Goal: Task Accomplishment & Management: Use online tool/utility

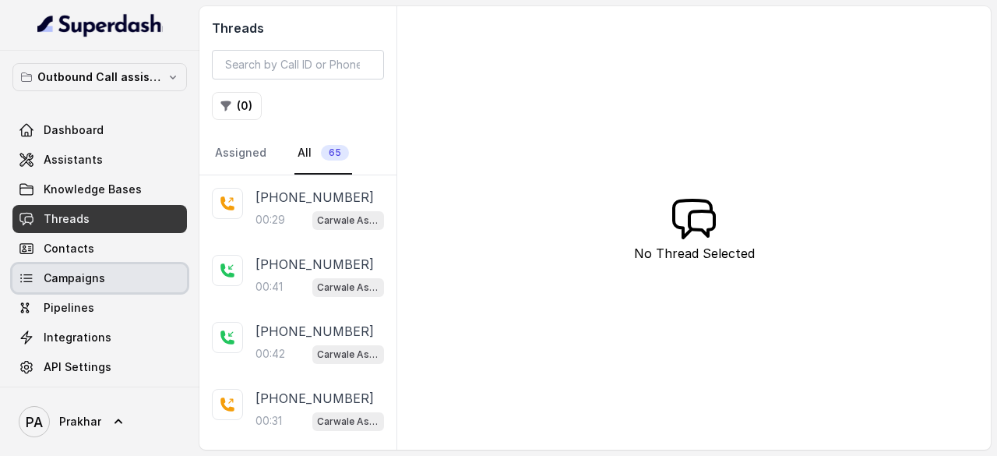
click at [97, 287] on link "Campaigns" at bounding box center [99, 278] width 174 height 28
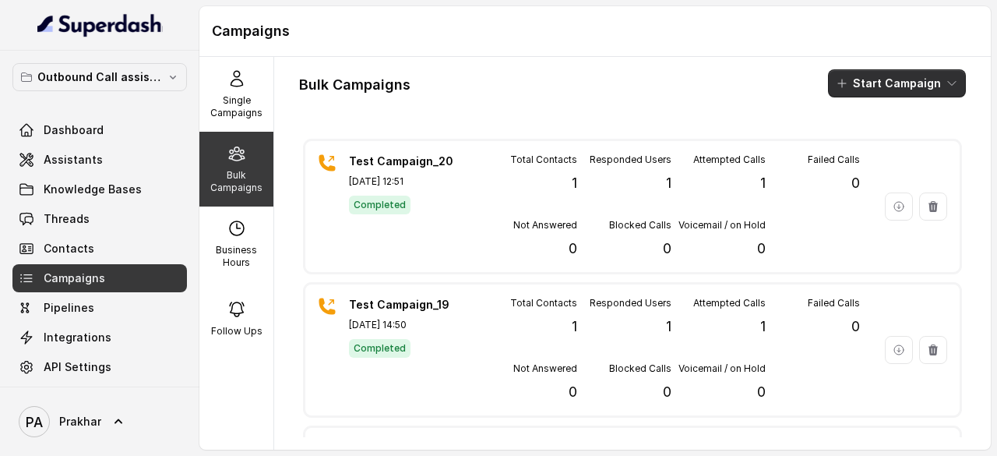
click at [863, 80] on button "Start Campaign" at bounding box center [897, 83] width 138 height 28
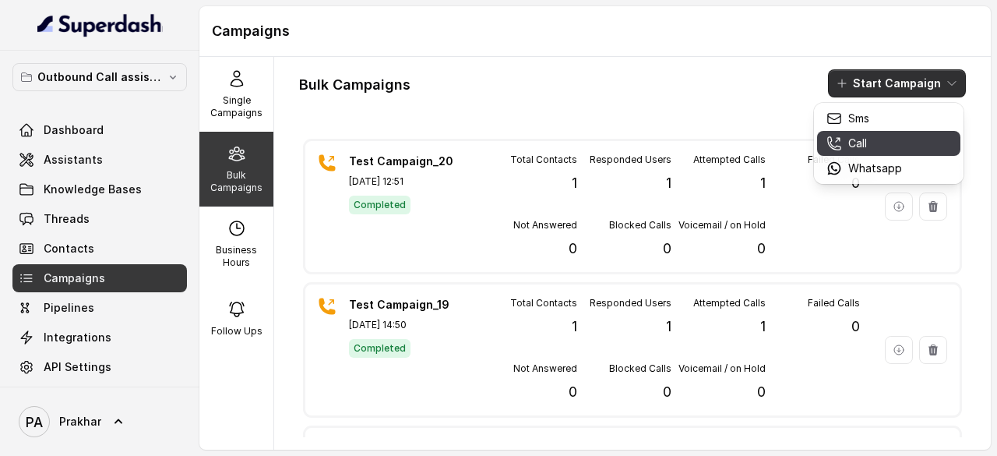
click at [857, 143] on p "Call" at bounding box center [857, 144] width 19 height 16
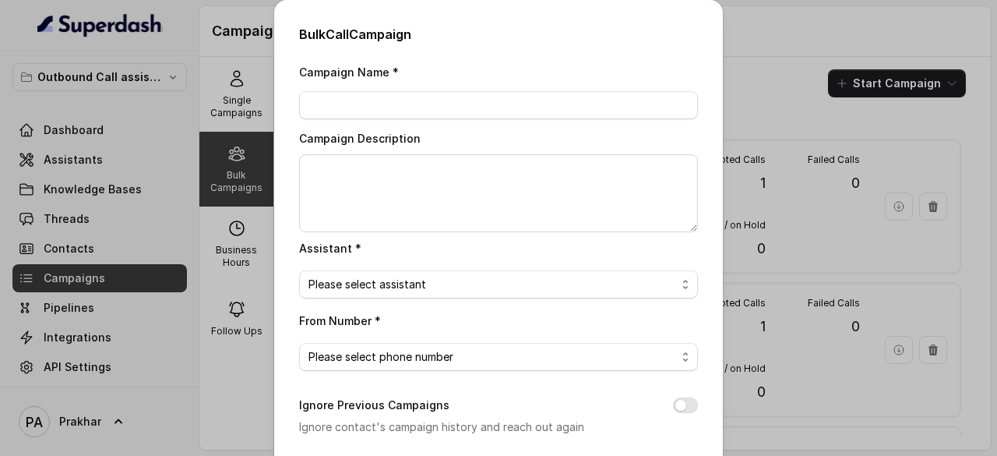
click at [740, 65] on div "Bulk Call Campaign Campaign Name * Campaign Description Assistant * Please sele…" at bounding box center [498, 228] width 997 height 456
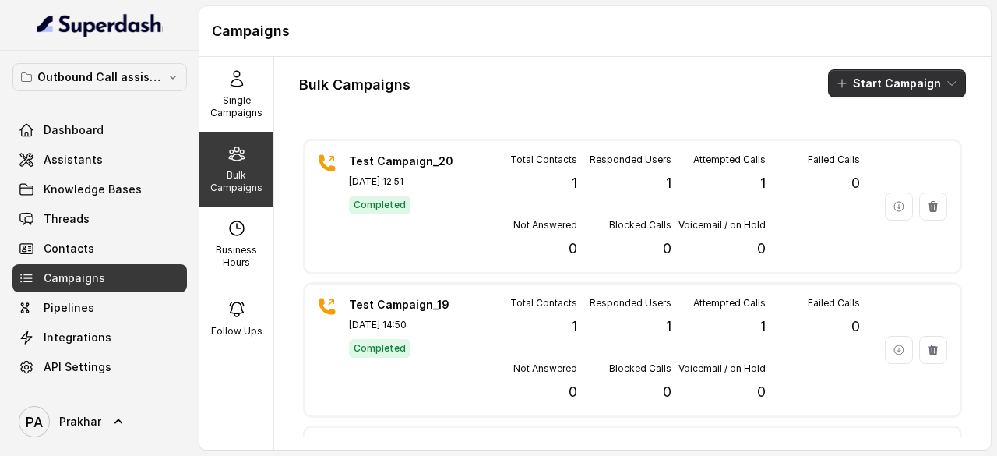
click at [866, 80] on button "Start Campaign" at bounding box center [897, 83] width 138 height 28
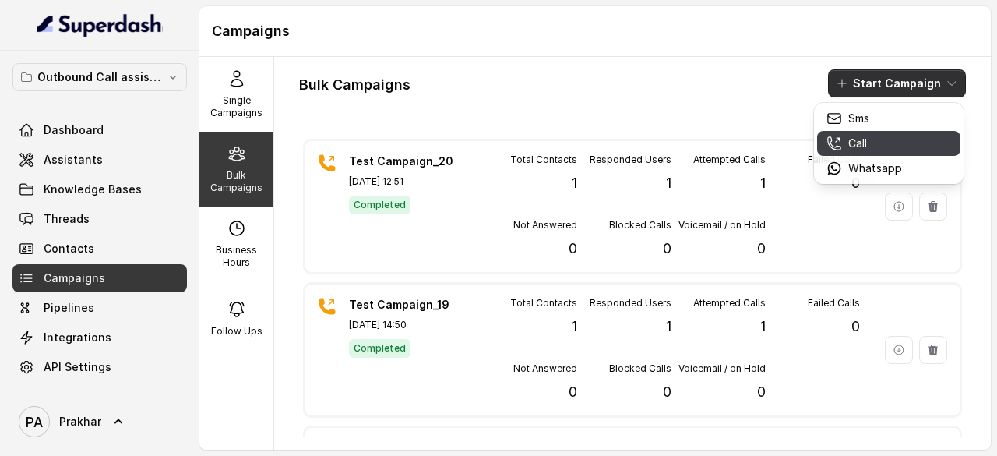
click at [834, 136] on icon "button" at bounding box center [834, 144] width 16 height 16
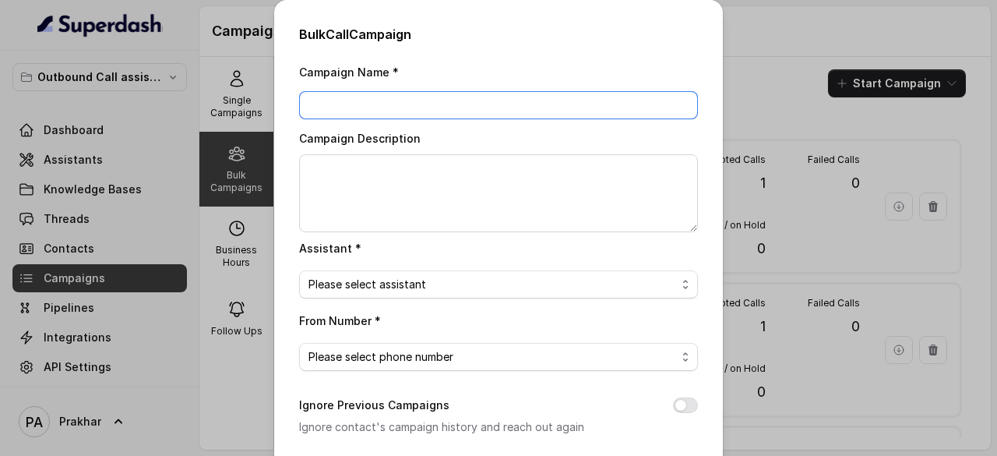
click at [445, 104] on input "Campaign Name *" at bounding box center [498, 105] width 399 height 28
type input "Test Campaign_21"
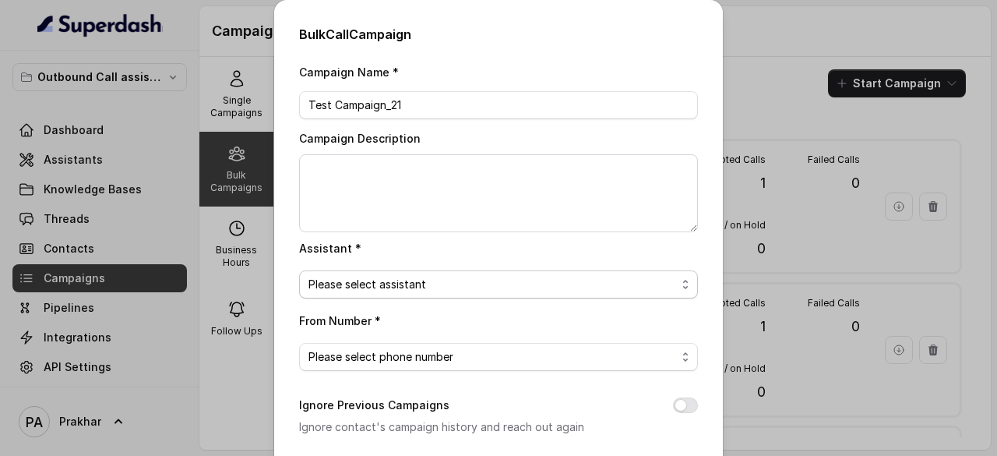
click at [430, 275] on span "Please select assistant" at bounding box center [492, 284] width 368 height 19
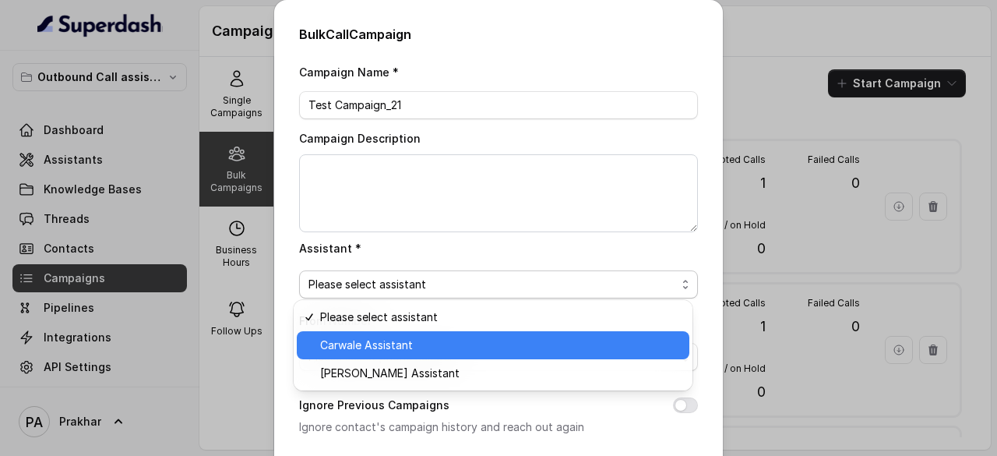
click at [380, 340] on span "Carwale Assistant" at bounding box center [500, 345] width 360 height 19
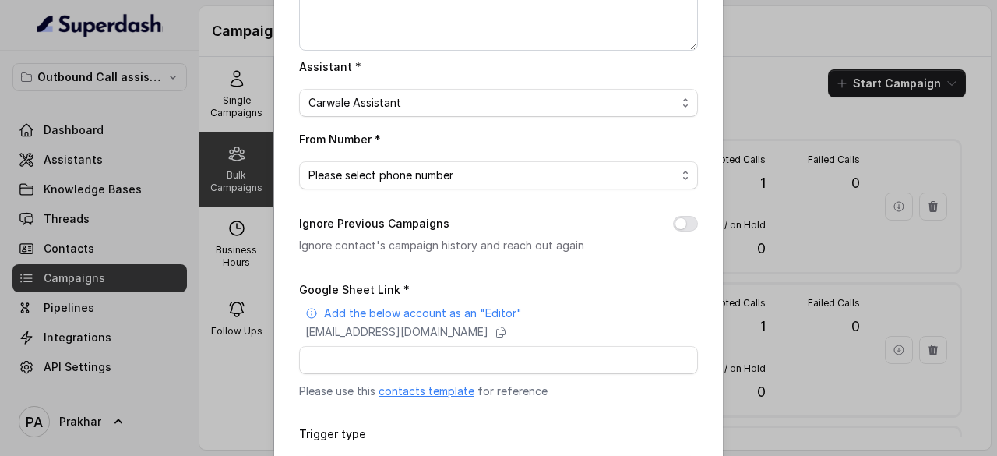
scroll to position [182, 0]
click at [463, 175] on span "Please select phone number" at bounding box center [492, 174] width 368 height 19
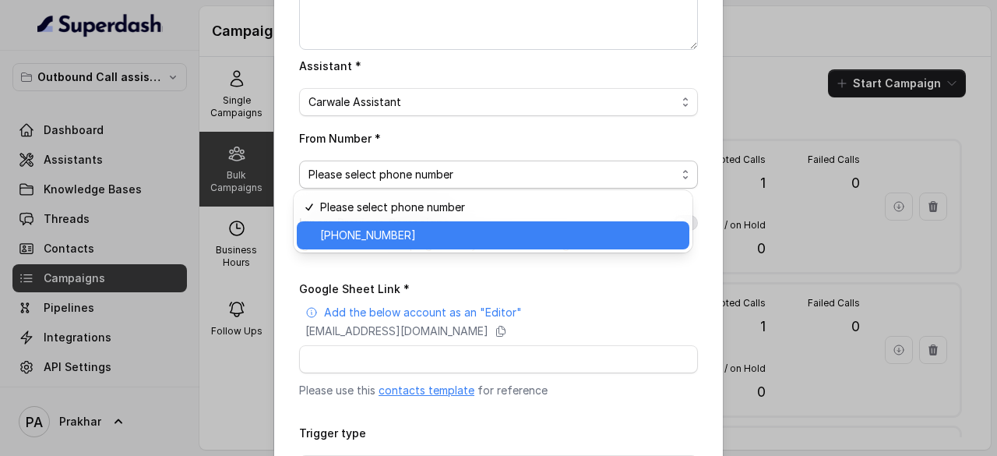
click at [424, 230] on span "[PHONE_NUMBER]" at bounding box center [500, 235] width 360 height 19
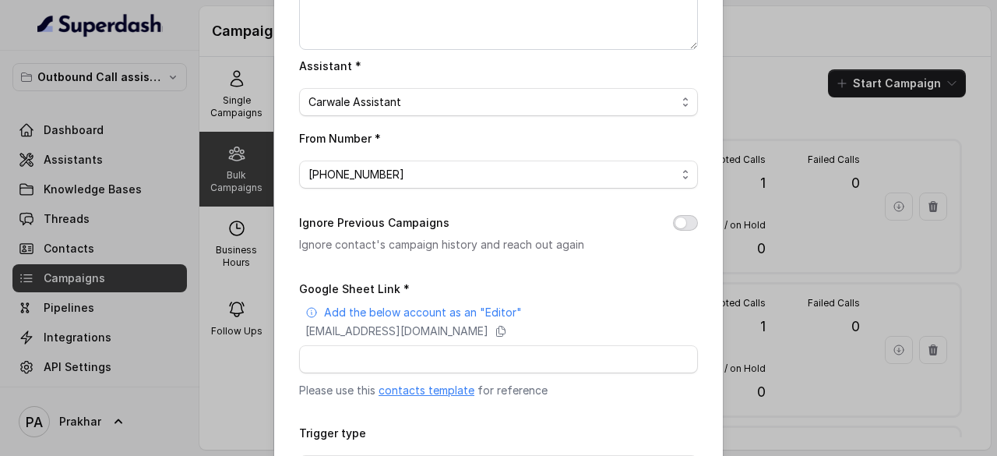
click at [690, 221] on button "Ignore Previous Campaigns" at bounding box center [685, 223] width 25 height 16
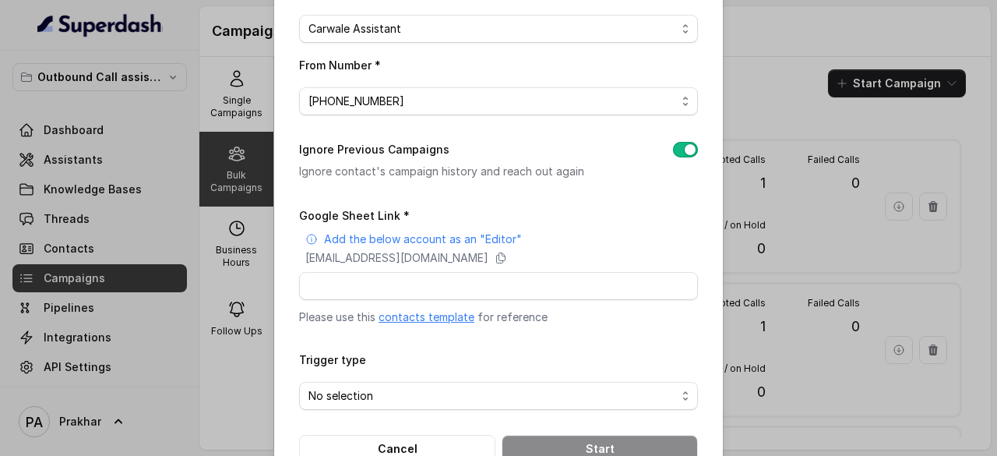
scroll to position [252, 0]
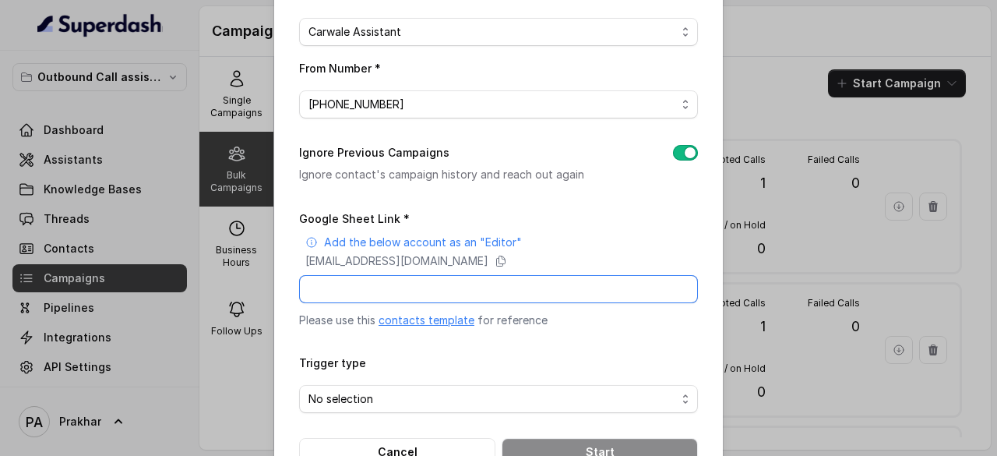
click at [452, 284] on input "Google Sheet Link *" at bounding box center [498, 289] width 399 height 28
paste input "[URL][DOMAIN_NAME]"
type input "[URL][DOMAIN_NAME]"
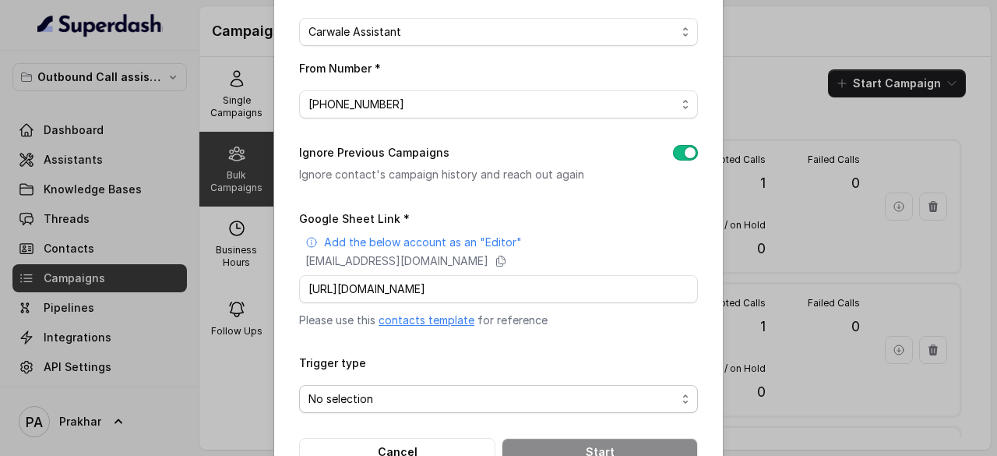
scroll to position [0, 0]
click at [416, 392] on span "No selection" at bounding box center [492, 398] width 368 height 19
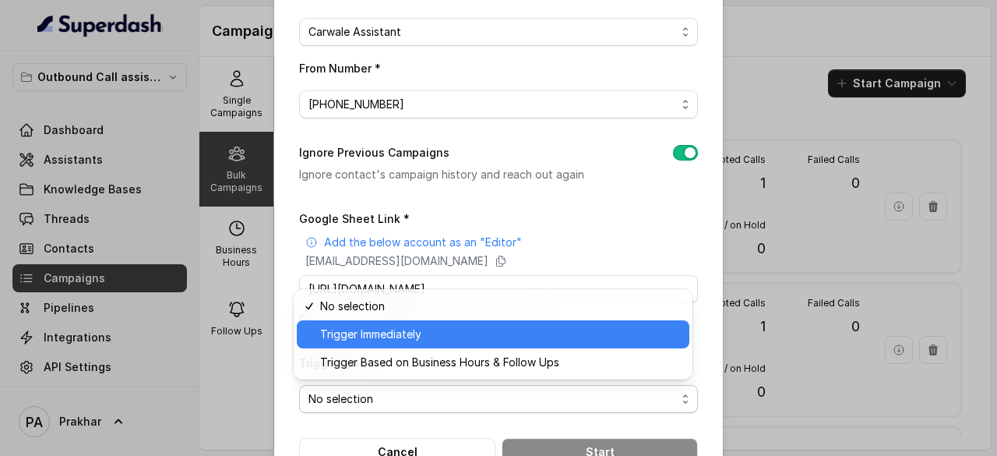
click at [390, 343] on span "Trigger Immediately" at bounding box center [500, 334] width 360 height 19
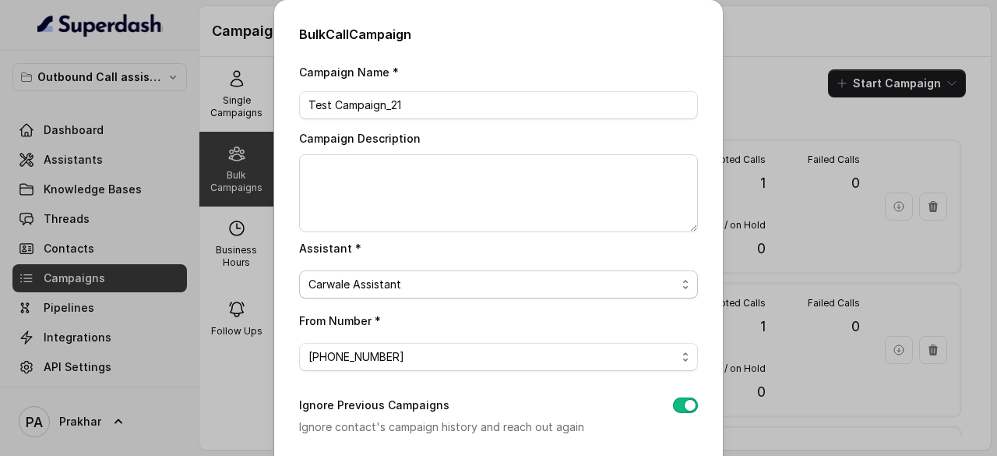
scroll to position [296, 0]
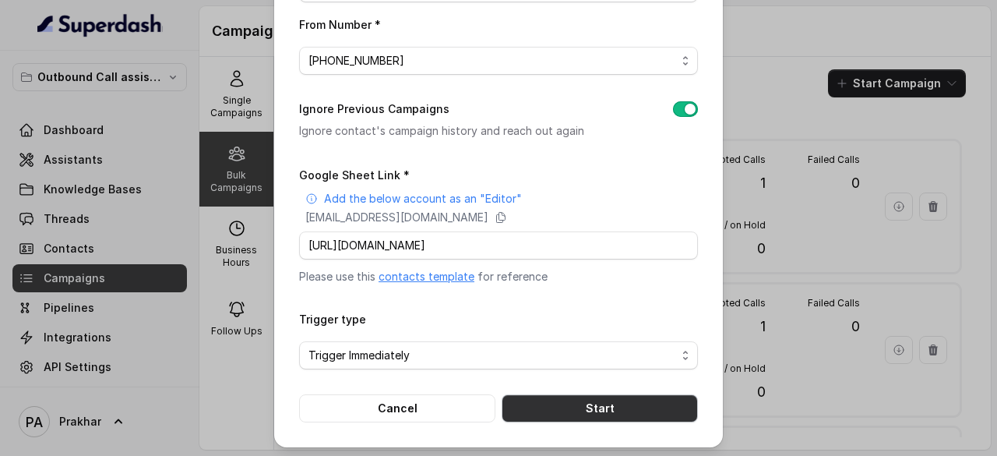
click at [609, 412] on button "Start" at bounding box center [600, 408] width 196 height 28
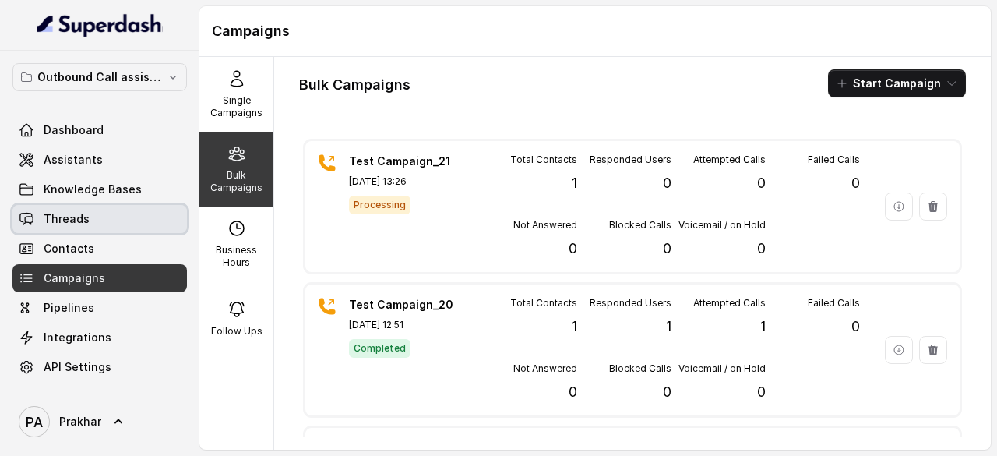
click at [87, 220] on link "Threads" at bounding box center [99, 219] width 174 height 28
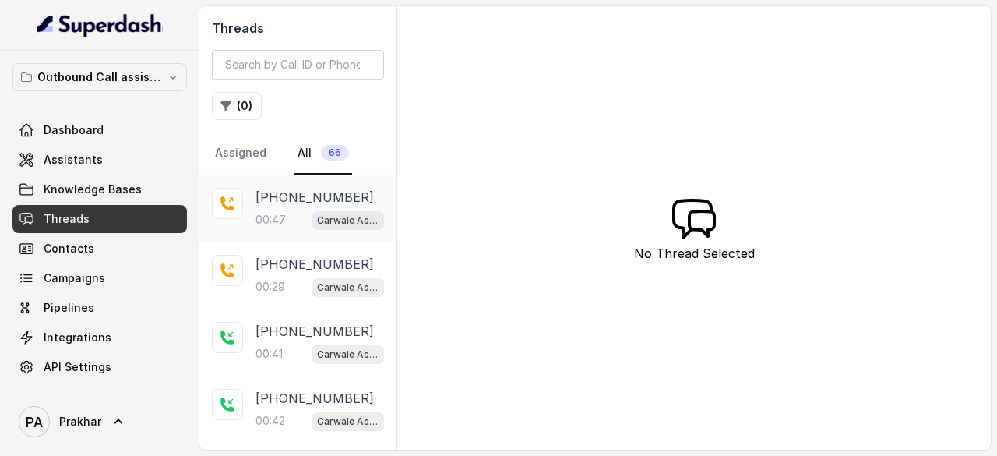
click at [291, 223] on div "00:47 Carwale Assistant" at bounding box center [319, 219] width 128 height 20
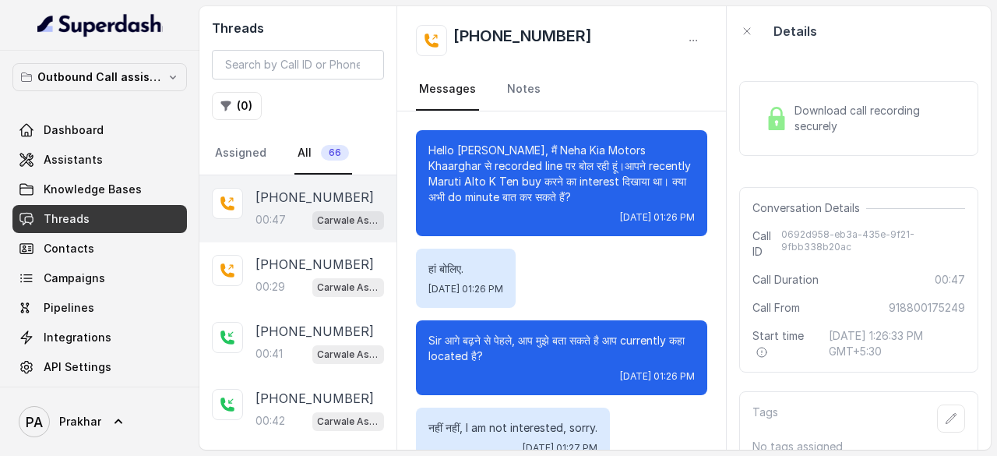
scroll to position [456, 0]
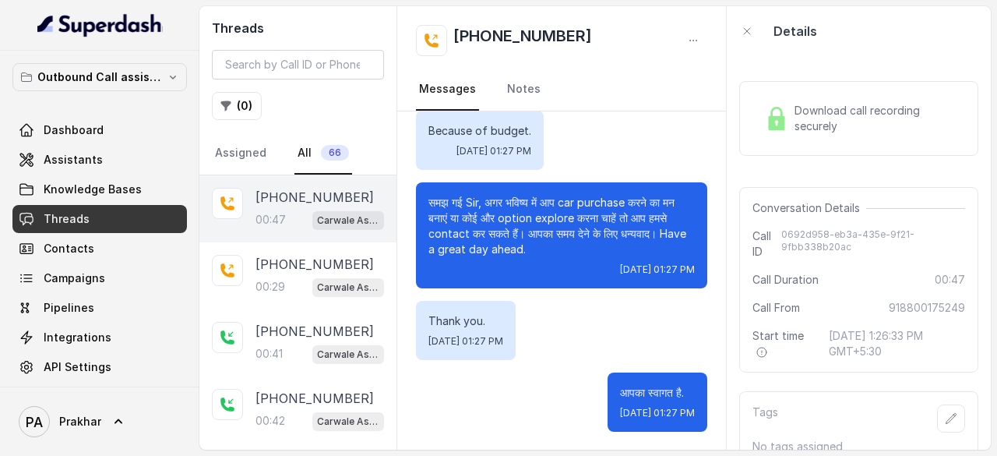
click at [830, 104] on span "Download call recording securely" at bounding box center [876, 118] width 164 height 31
click at [768, 118] on img at bounding box center [776, 118] width 23 height 23
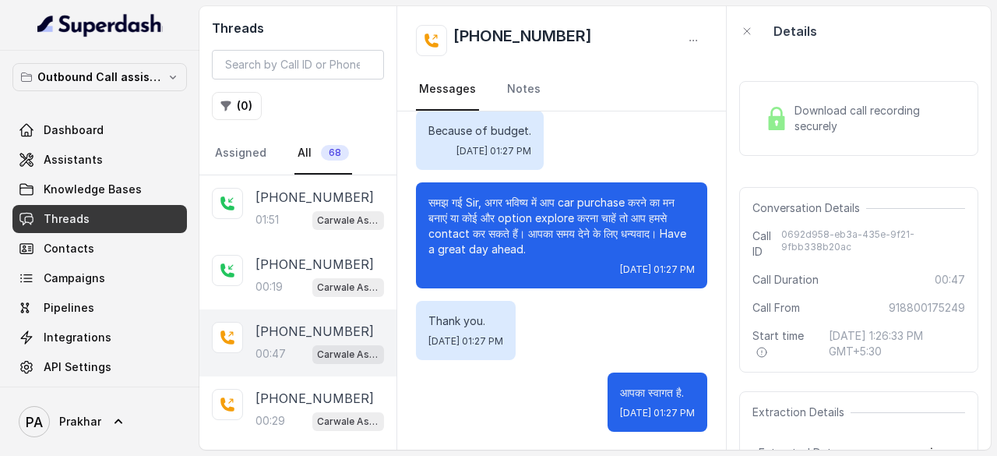
click at [810, 100] on div "Download call recording securely" at bounding box center [858, 118] width 200 height 36
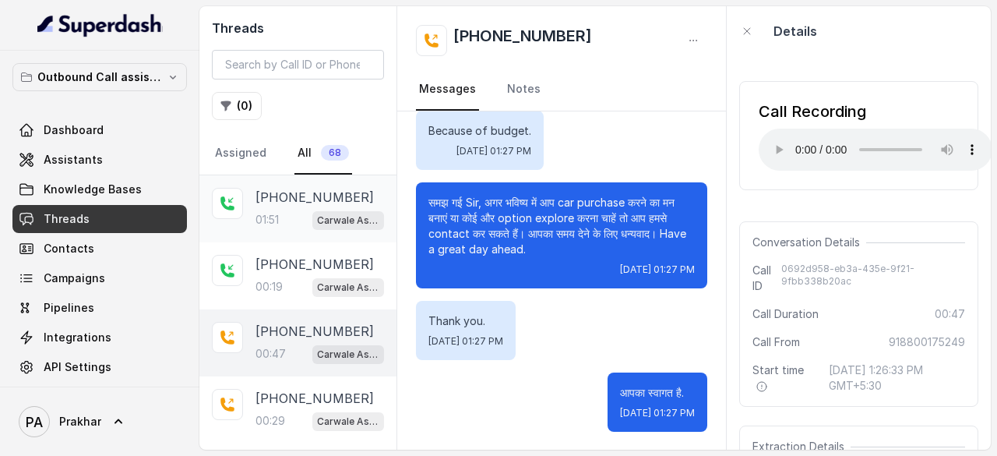
click at [273, 225] on p "01:51" at bounding box center [266, 220] width 23 height 16
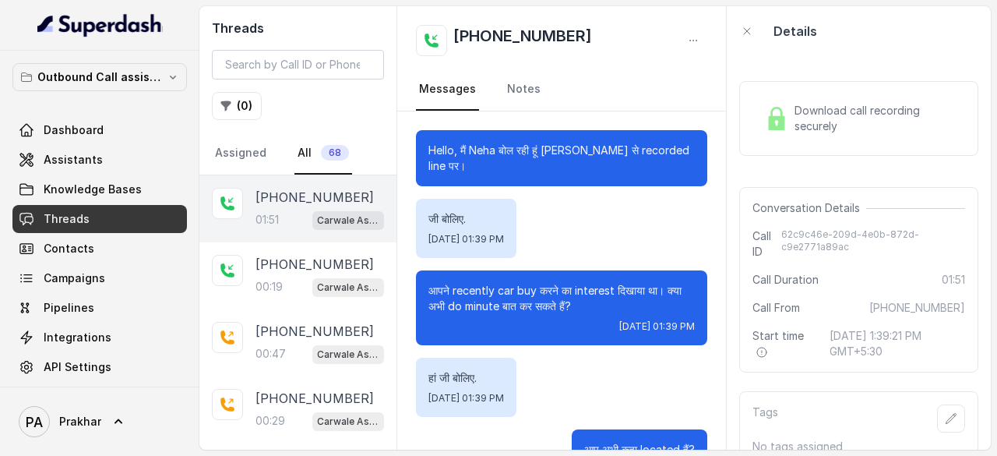
scroll to position [1686, 0]
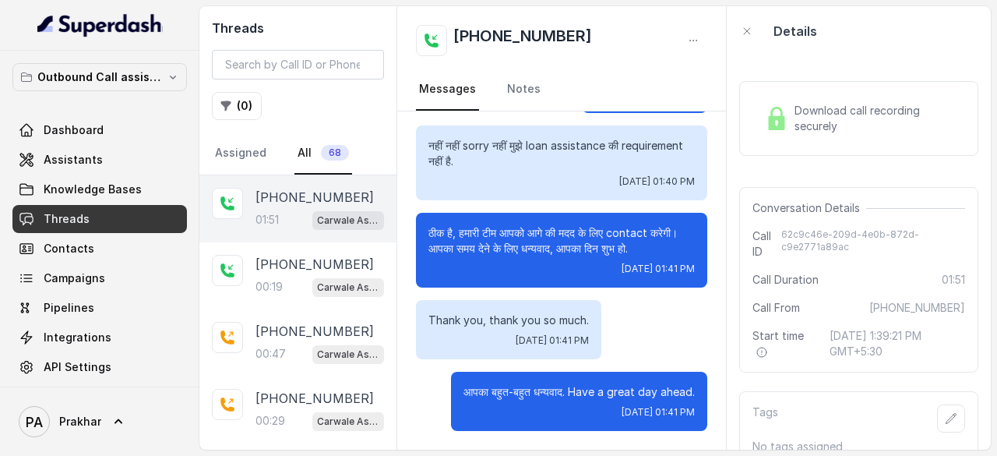
click at [829, 130] on span "Download call recording securely" at bounding box center [876, 118] width 164 height 31
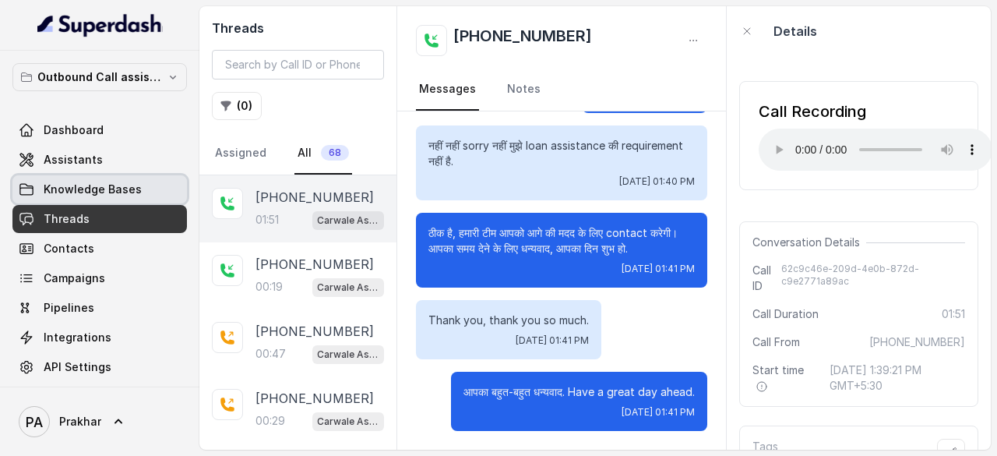
click at [111, 194] on span "Knowledge Bases" at bounding box center [93, 189] width 98 height 16
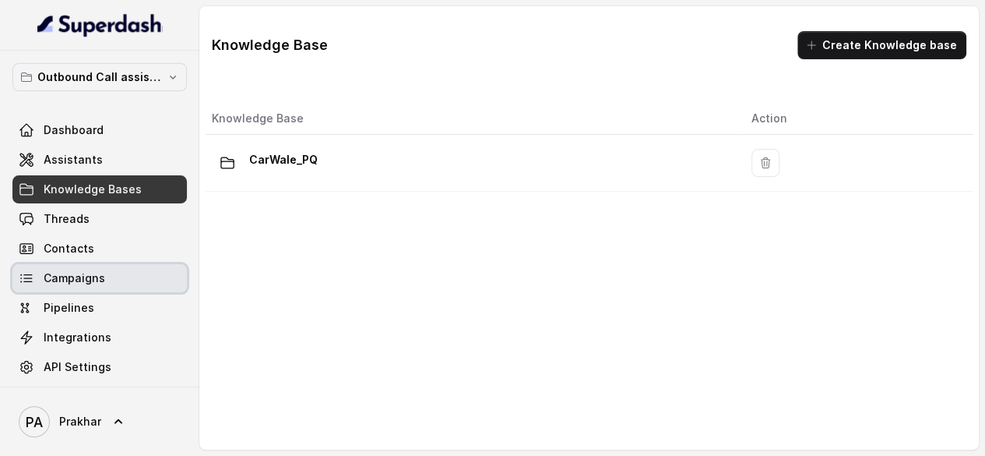
click at [100, 270] on span "Campaigns" at bounding box center [75, 278] width 62 height 16
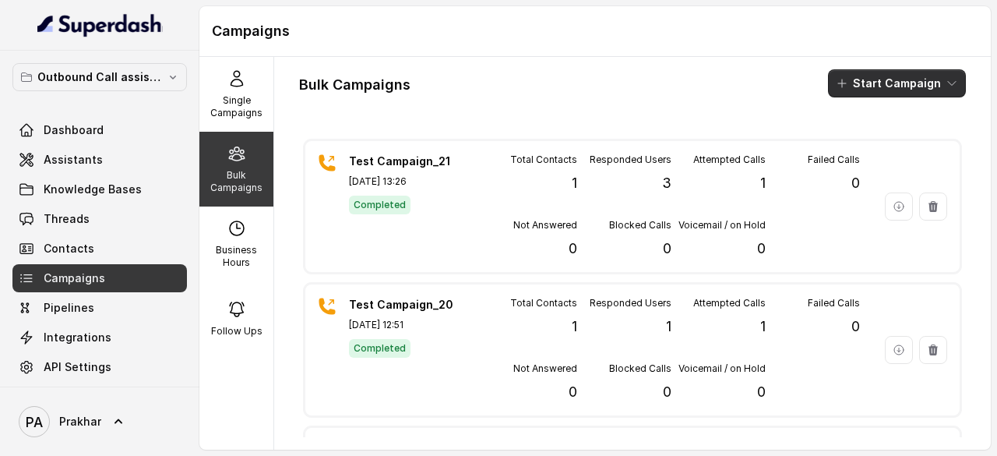
click at [892, 75] on button "Start Campaign" at bounding box center [897, 83] width 138 height 28
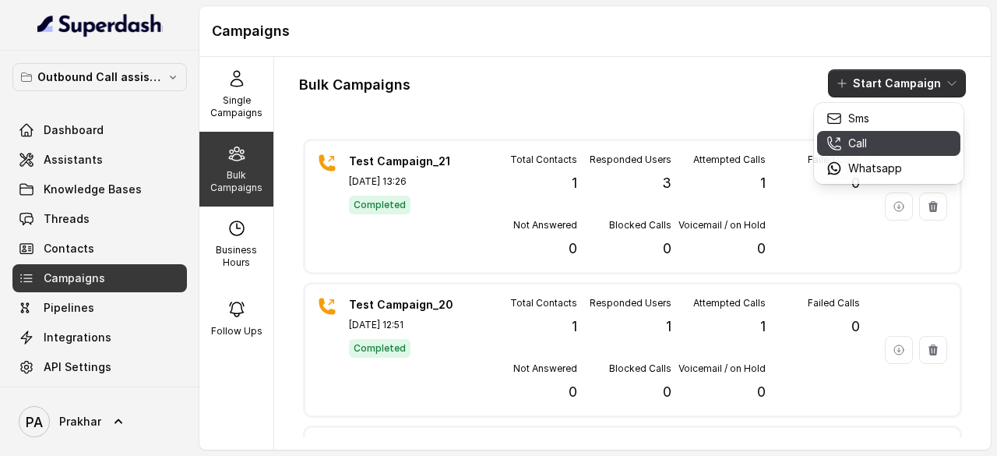
click at [896, 152] on button "Call" at bounding box center [888, 143] width 143 height 25
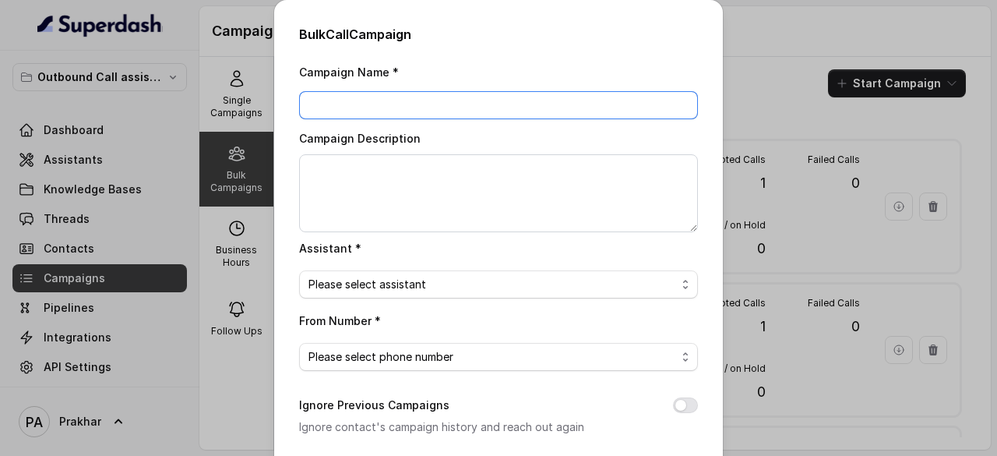
click at [402, 100] on input "Campaign Name *" at bounding box center [498, 105] width 399 height 28
type input "Test Campaign_21"
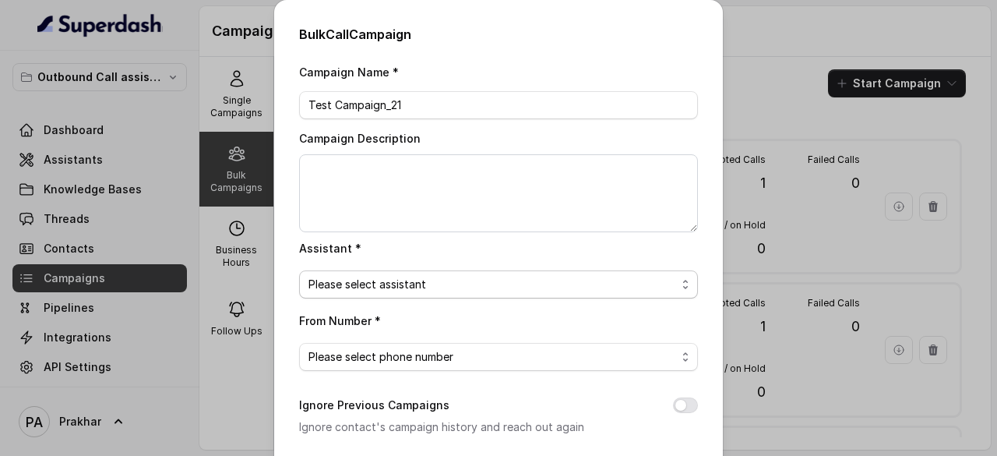
click at [401, 281] on span "Please select assistant" at bounding box center [492, 284] width 368 height 19
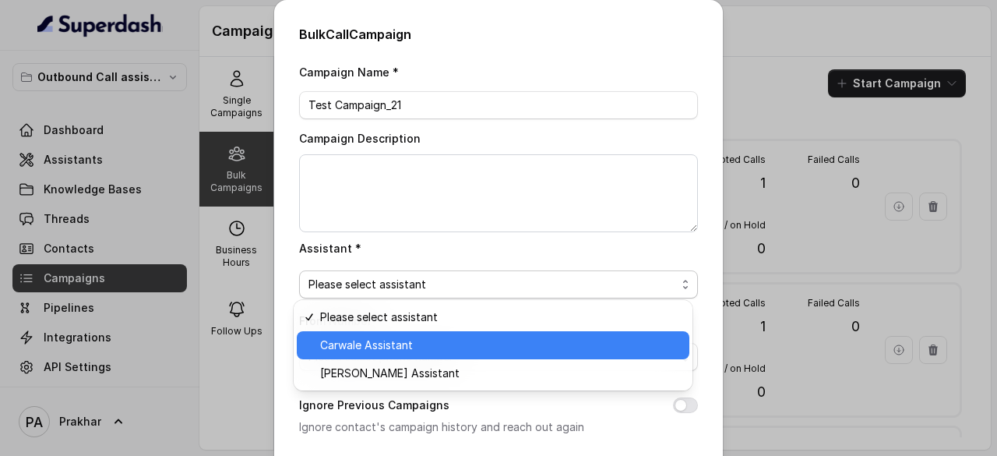
click at [372, 345] on span "Carwale Assistant" at bounding box center [500, 345] width 360 height 19
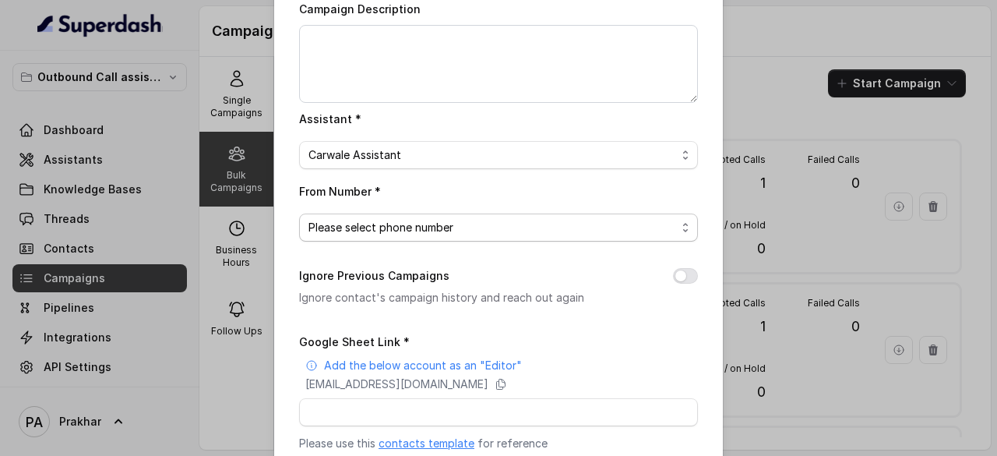
scroll to position [132, 0]
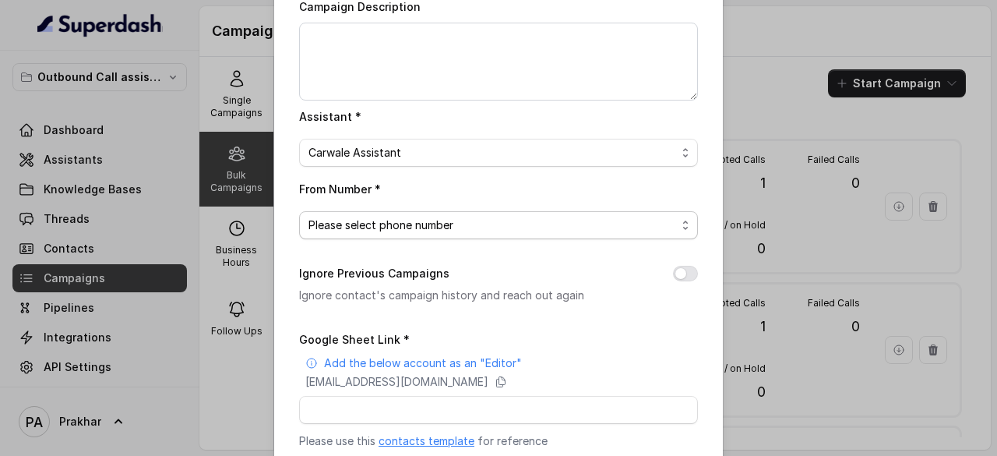
click at [435, 230] on span "Please select phone number" at bounding box center [492, 225] width 368 height 19
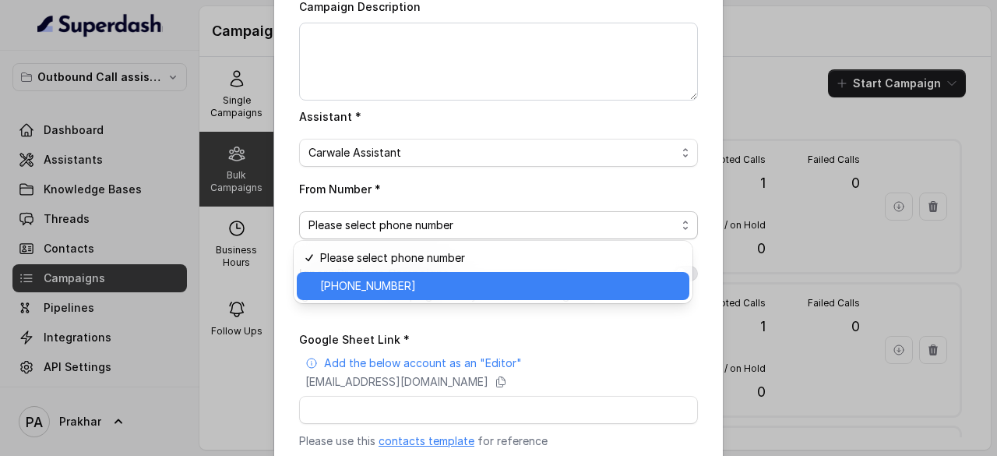
click at [402, 287] on span "[PHONE_NUMBER]" at bounding box center [500, 285] width 360 height 19
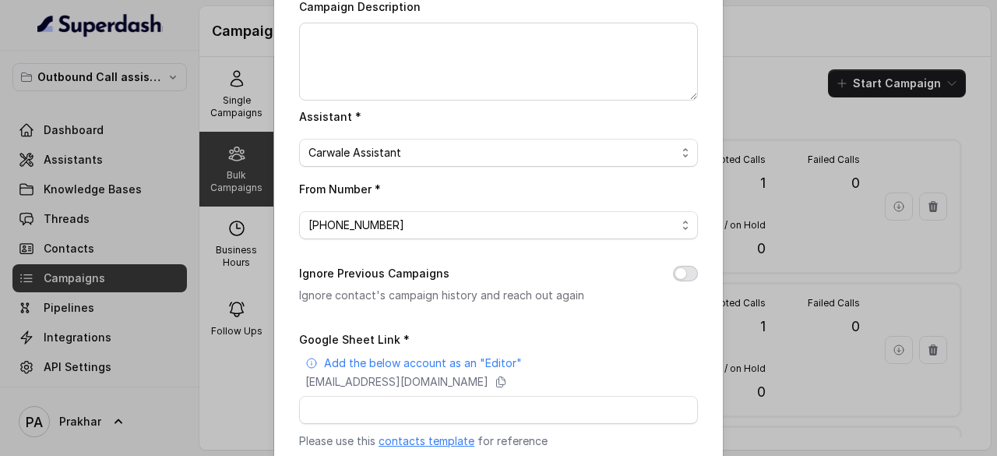
click at [686, 268] on button "Ignore Previous Campaigns" at bounding box center [685, 274] width 25 height 16
click at [418, 407] on input "Google Sheet Link *" at bounding box center [498, 410] width 399 height 28
paste input "[URL][DOMAIN_NAME]"
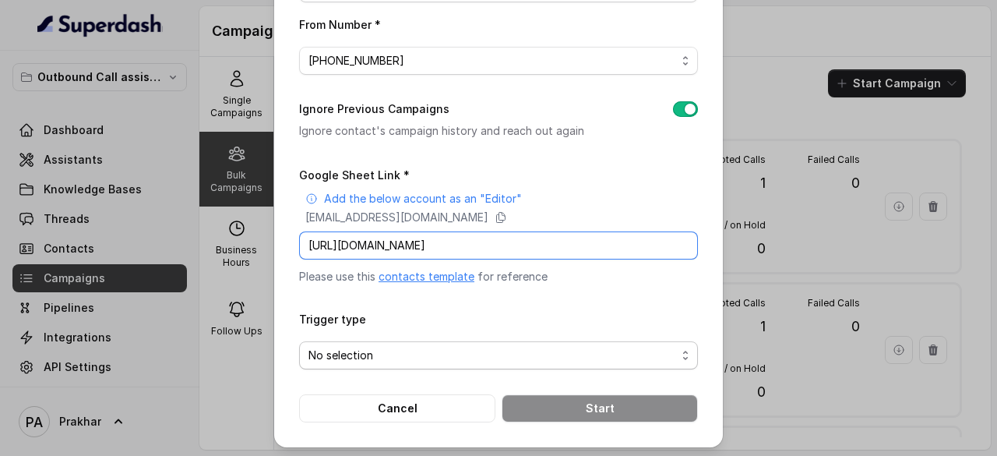
type input "[URL][DOMAIN_NAME]"
click at [380, 351] on span "No selection" at bounding box center [492, 355] width 368 height 19
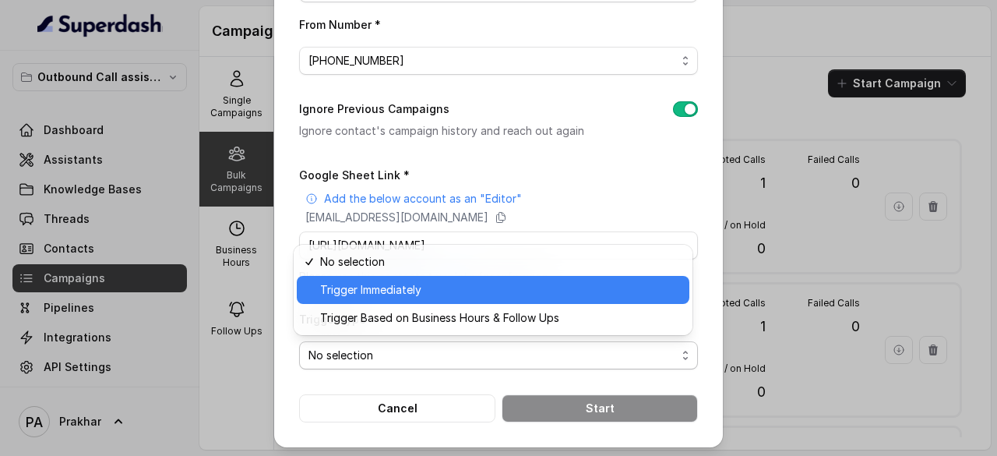
click at [363, 290] on span "Trigger Immediately" at bounding box center [500, 289] width 360 height 19
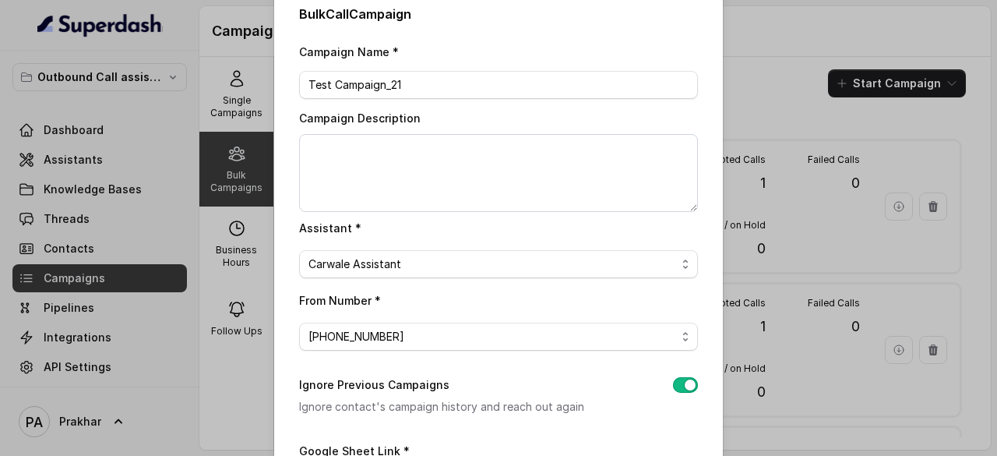
scroll to position [296, 0]
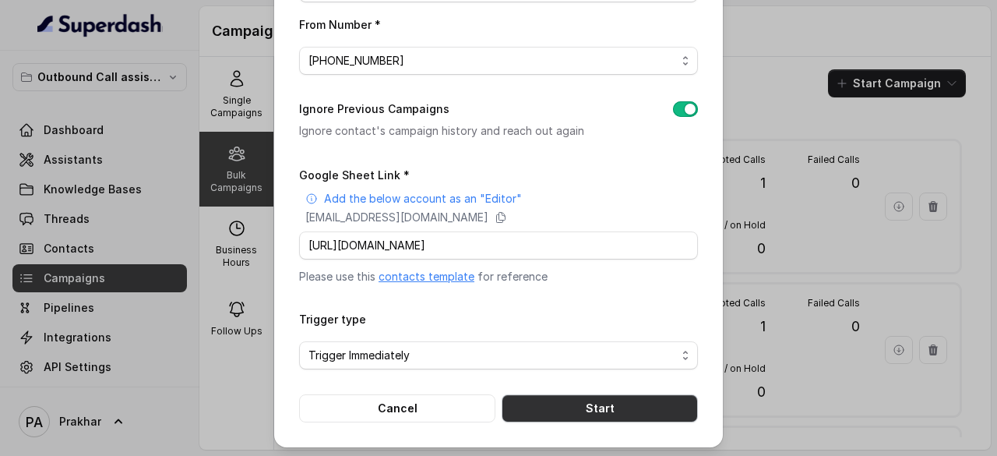
click at [649, 398] on button "Start" at bounding box center [600, 408] width 196 height 28
